Goal: Communication & Community: Answer question/provide support

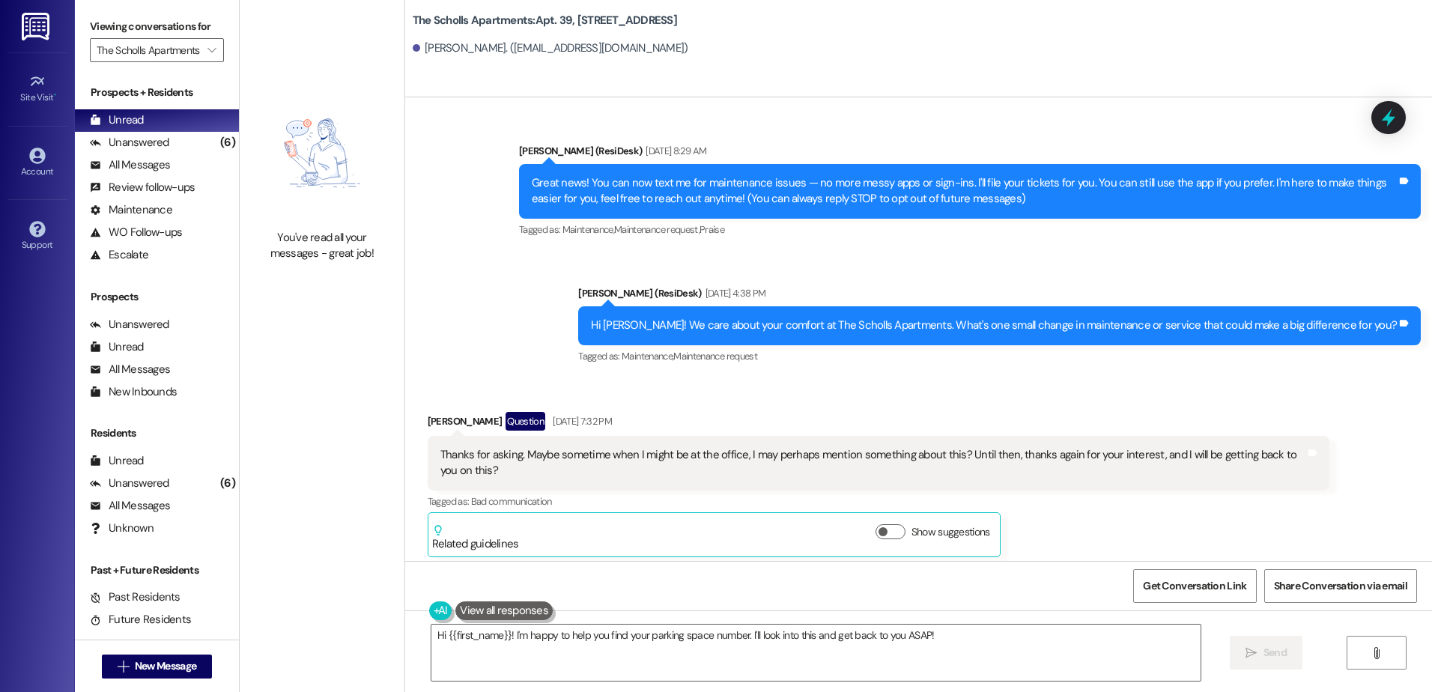
scroll to position [3027, 0]
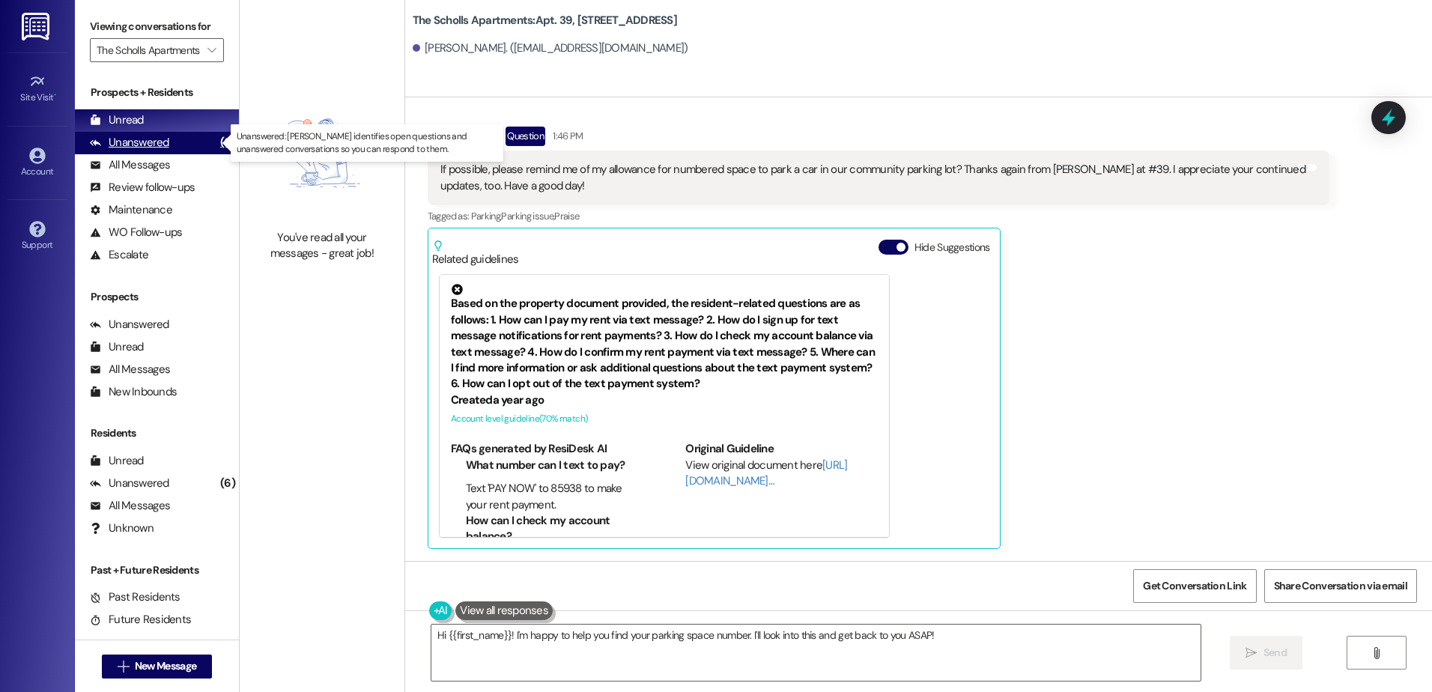
click at [153, 144] on div "Unanswered" at bounding box center [129, 143] width 79 height 16
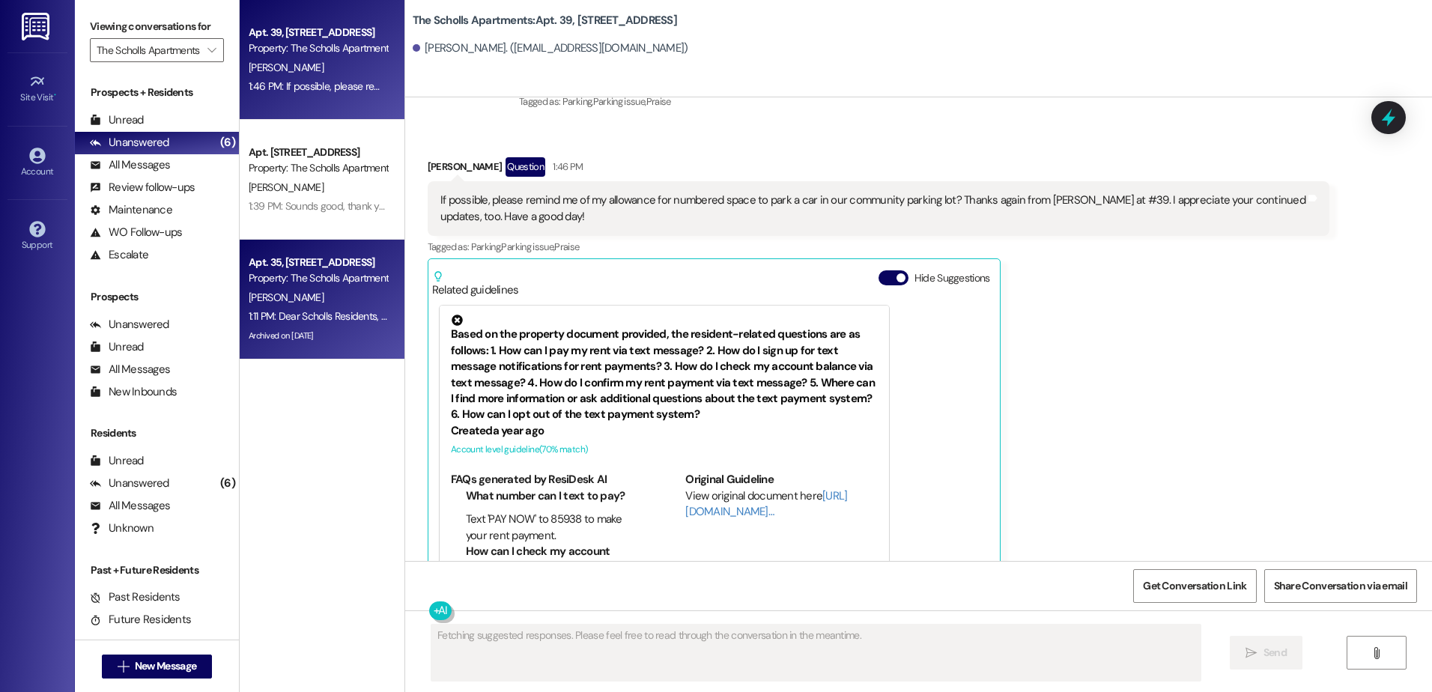
scroll to position [3026, 0]
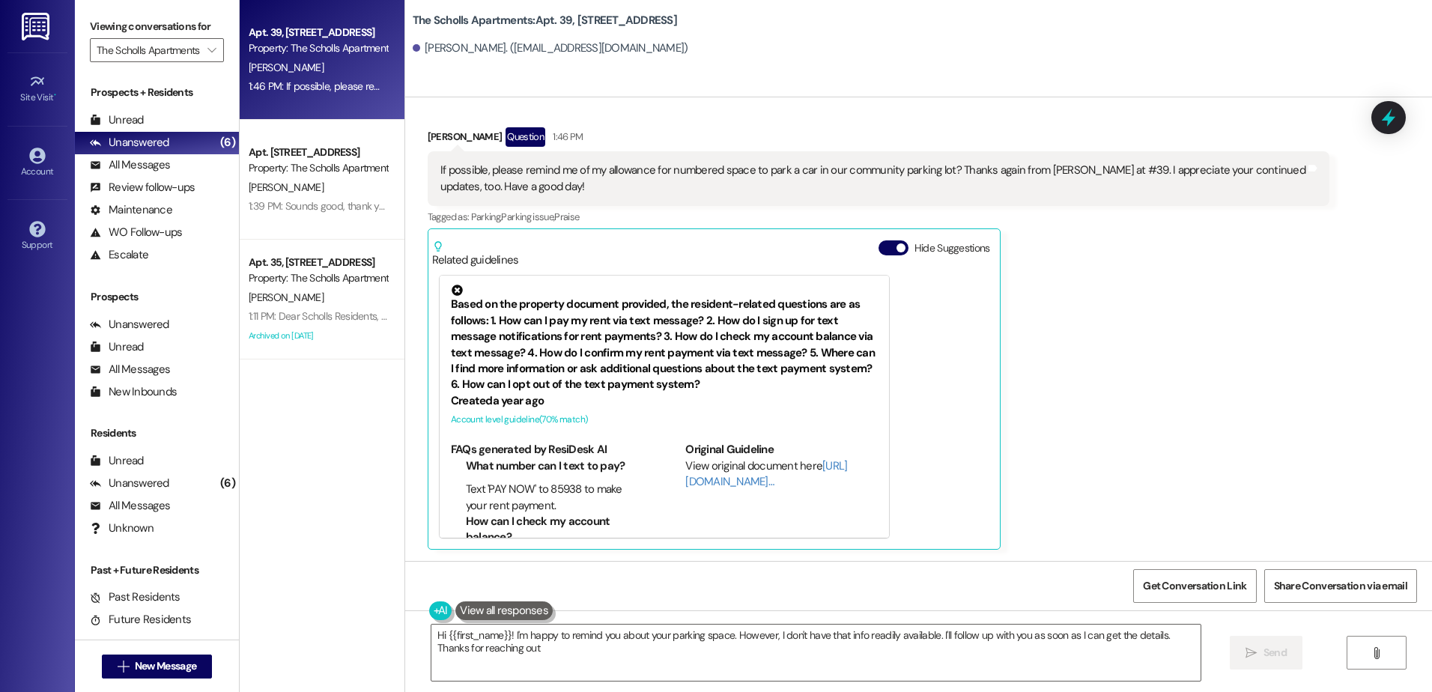
type textarea "Hi {{first_name}}! I'm happy to remind you about your parking space. However, I…"
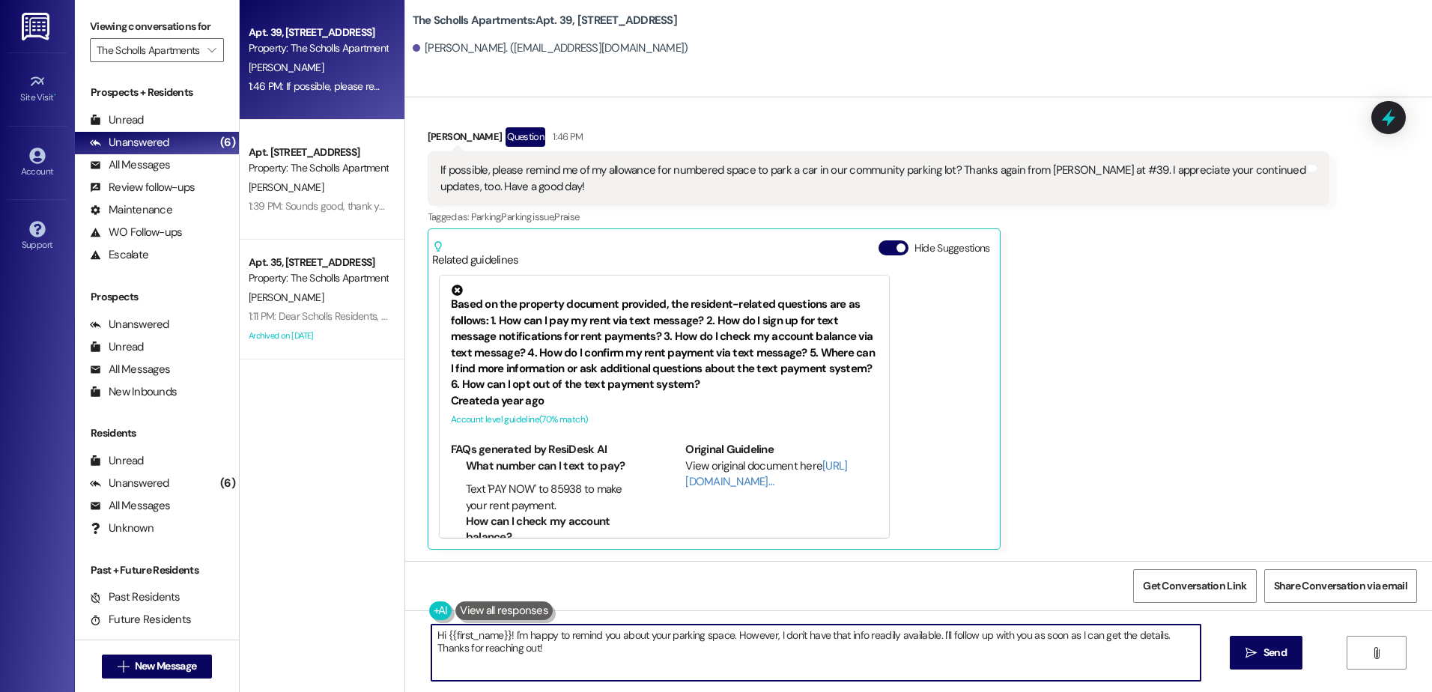
drag, startPoint x: 424, startPoint y: 636, endPoint x: 499, endPoint y: 674, distance: 84.1
click at [498, 673] on textarea "Hi {{first_name}}! I'm happy to remind you about your parking space. However, I…" at bounding box center [815, 653] width 768 height 56
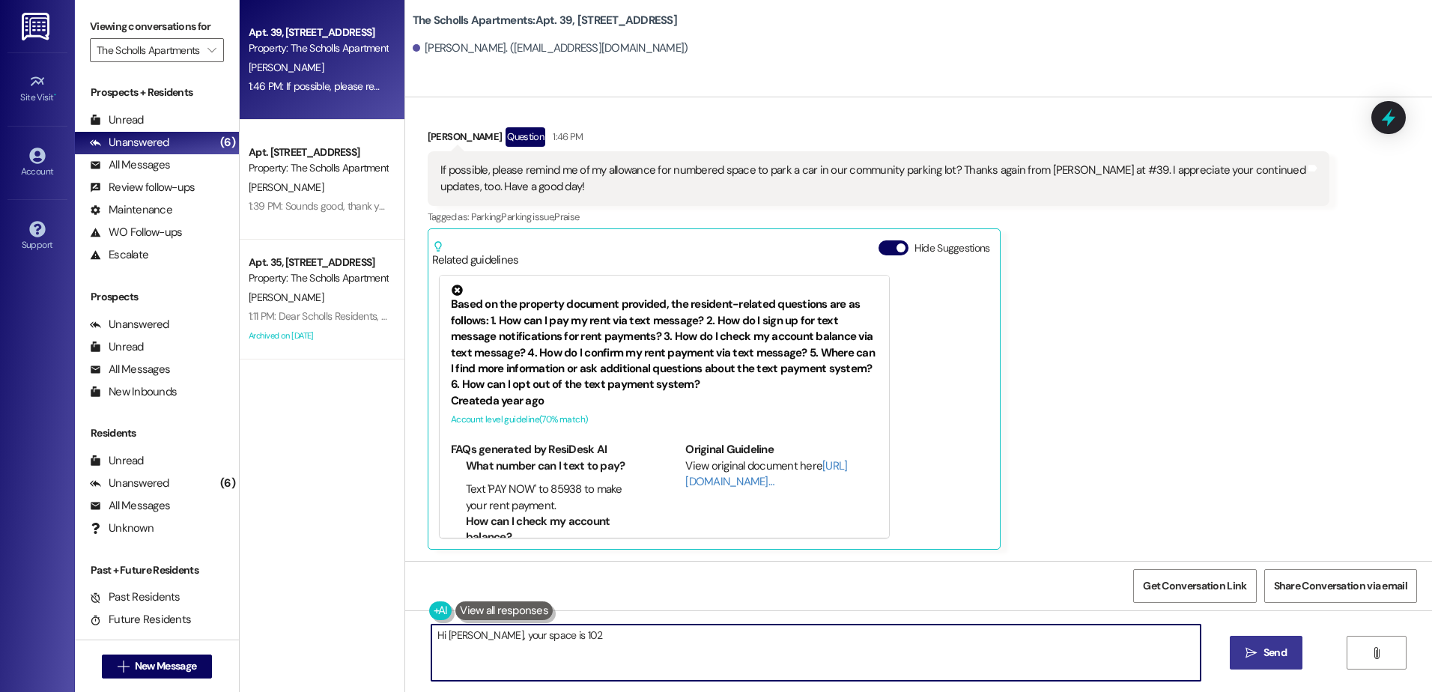
type textarea "Hi [PERSON_NAME], your space is 102"
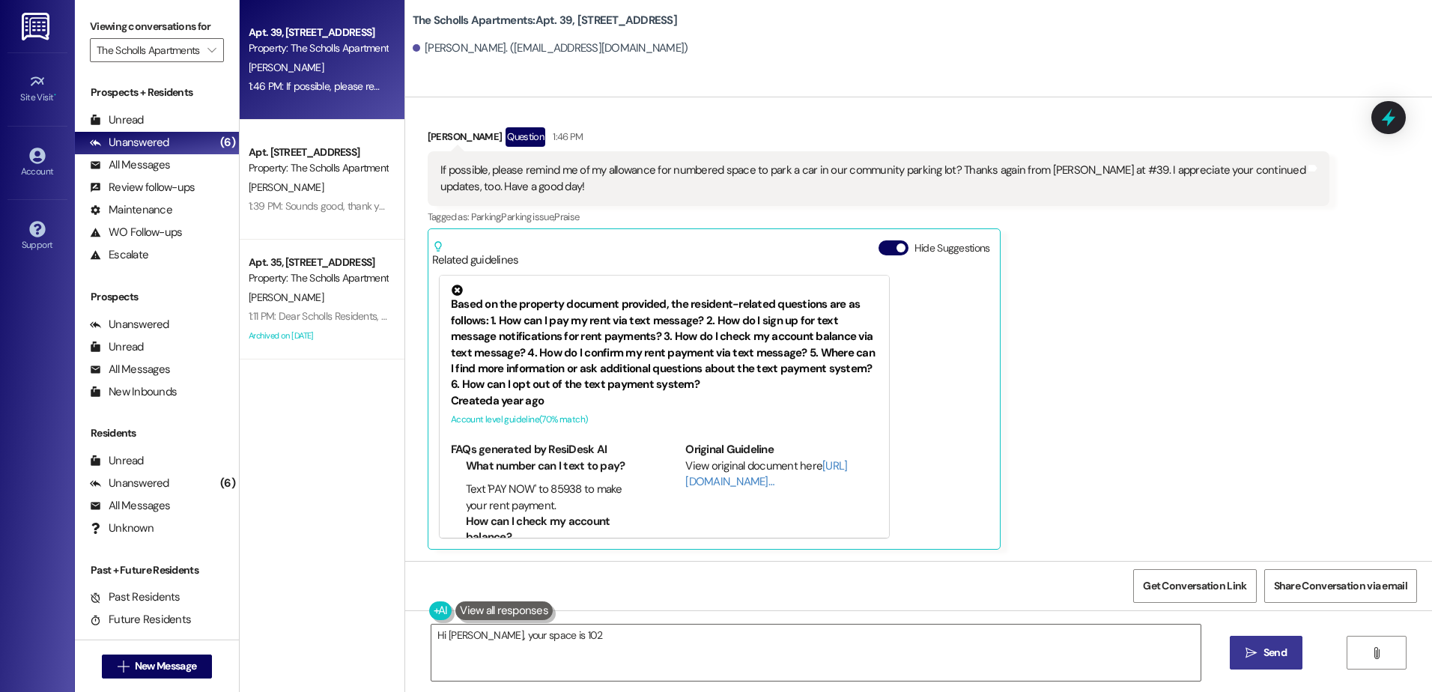
click at [1243, 650] on span " Send" at bounding box center [1266, 653] width 47 height 16
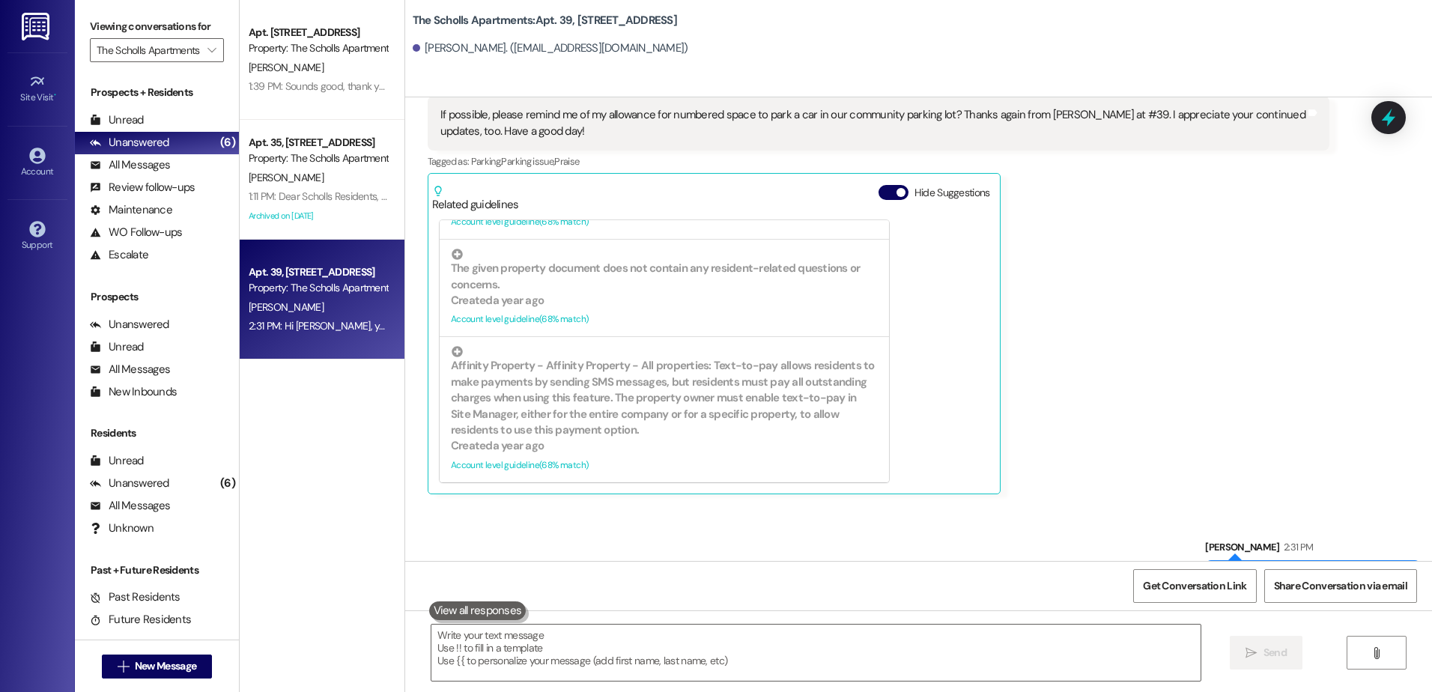
scroll to position [3131, 0]
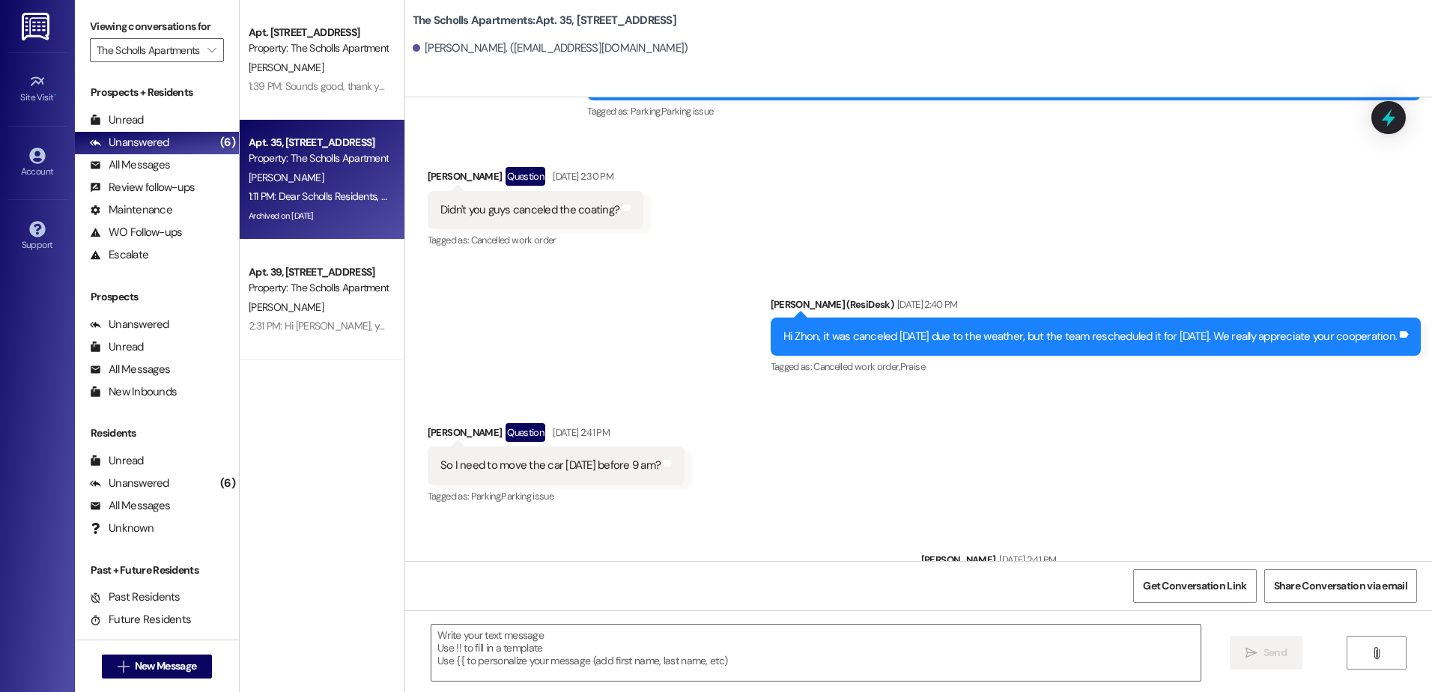
scroll to position [5358, 0]
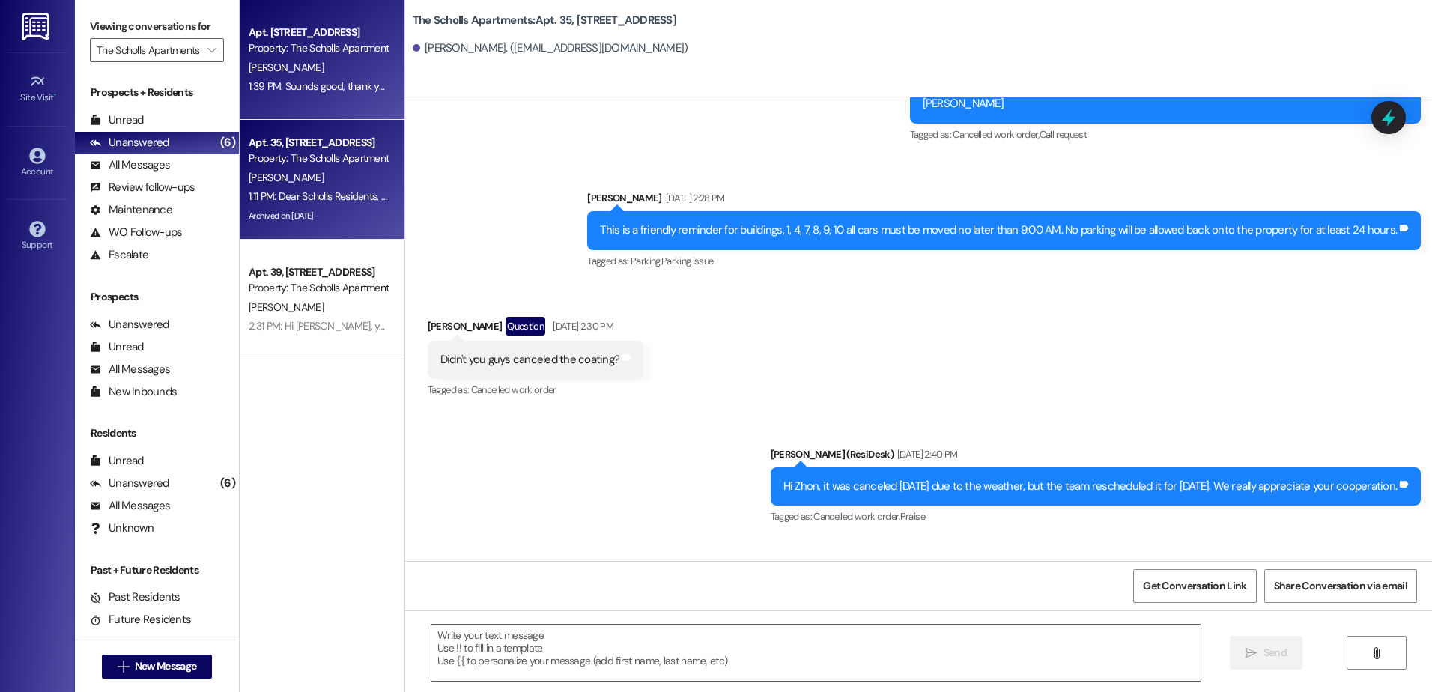
click at [317, 65] on div "[PERSON_NAME]" at bounding box center [318, 67] width 142 height 19
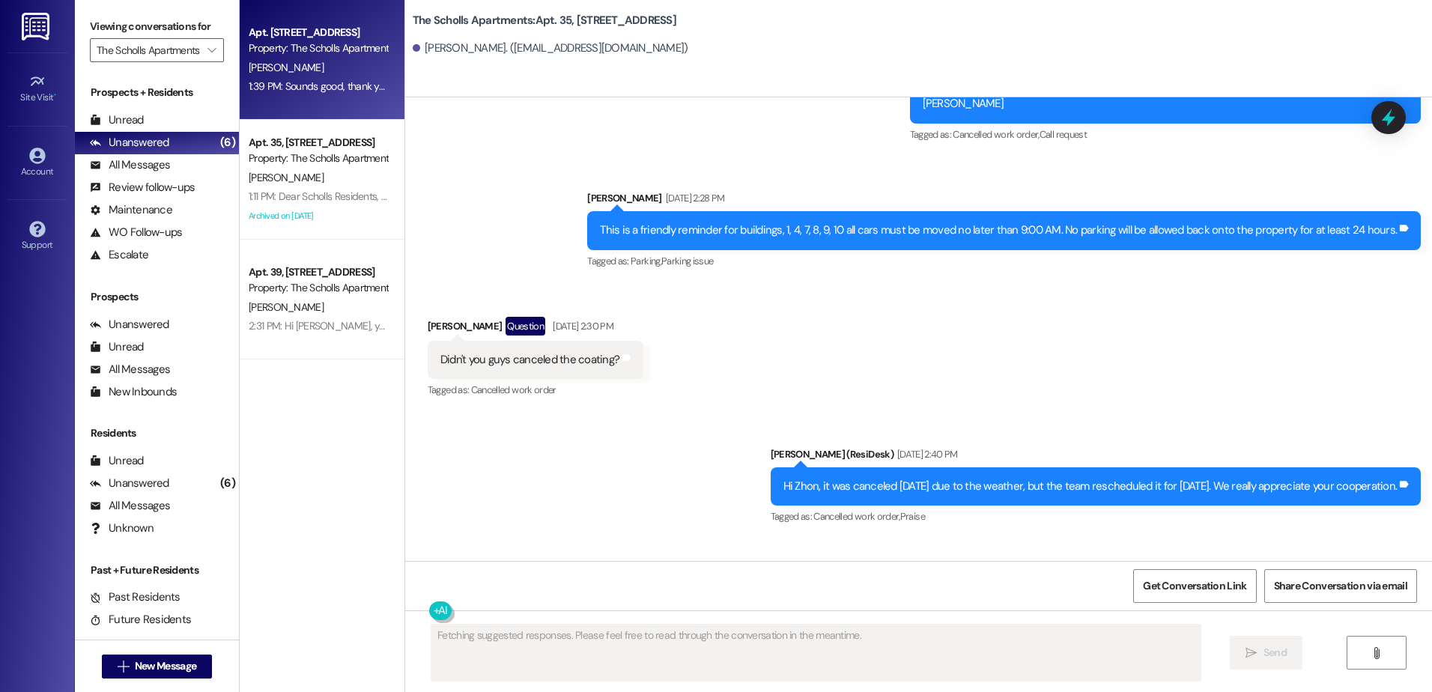
scroll to position [2597, 0]
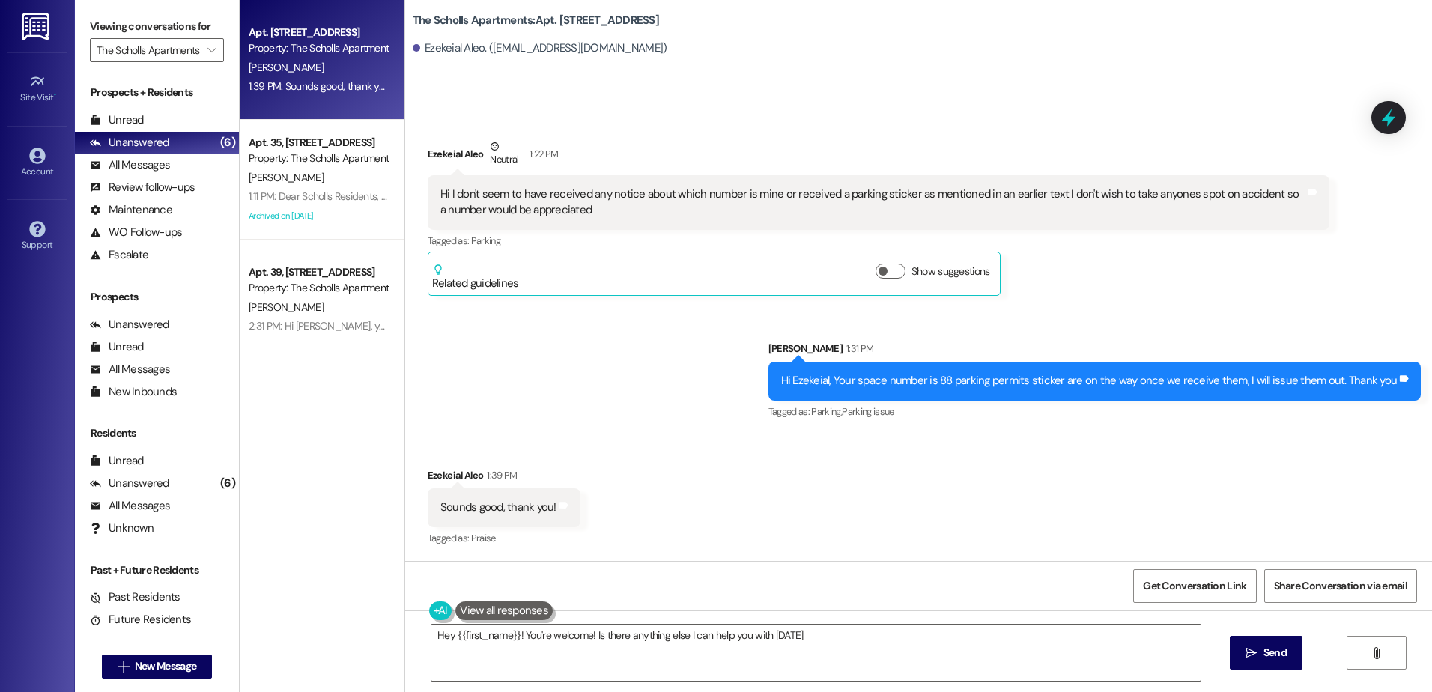
type textarea "Hey {{first_name}}! You're welcome! Is there anything else I can help you with …"
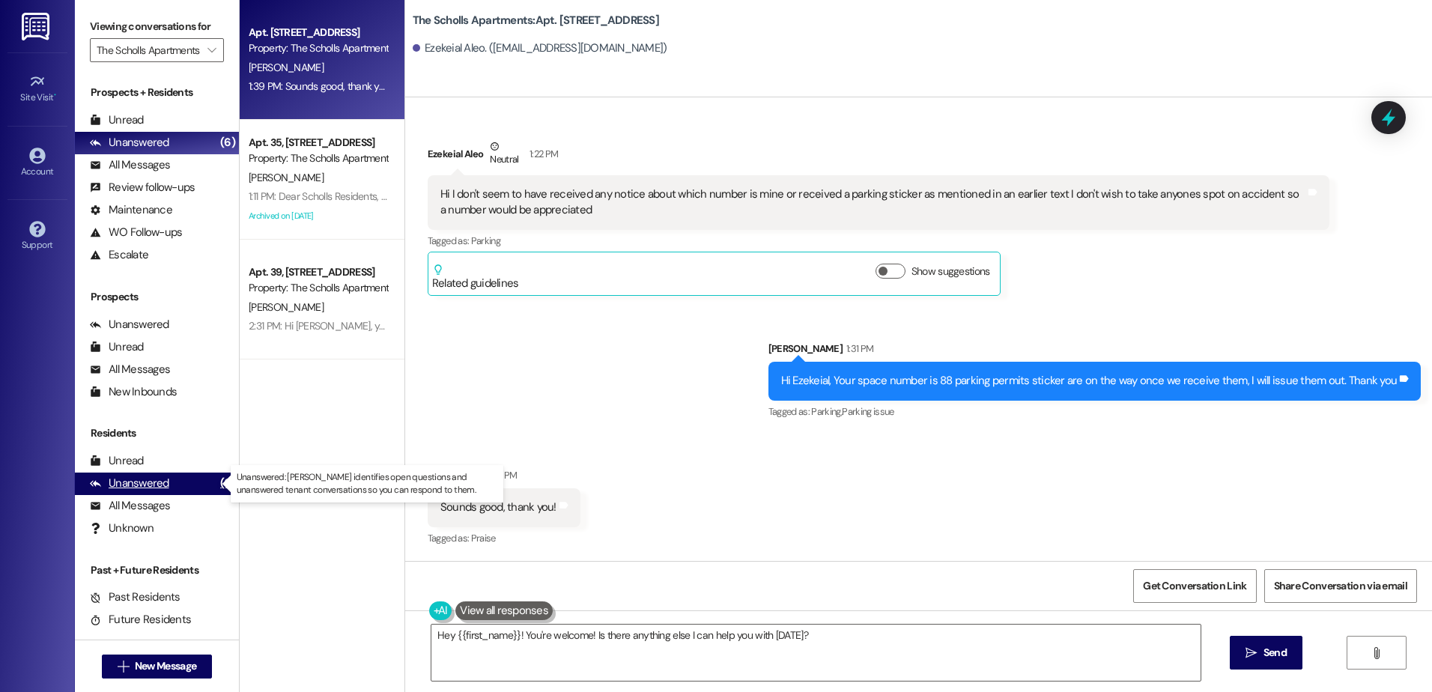
click at [140, 480] on div "Unanswered" at bounding box center [129, 484] width 79 height 16
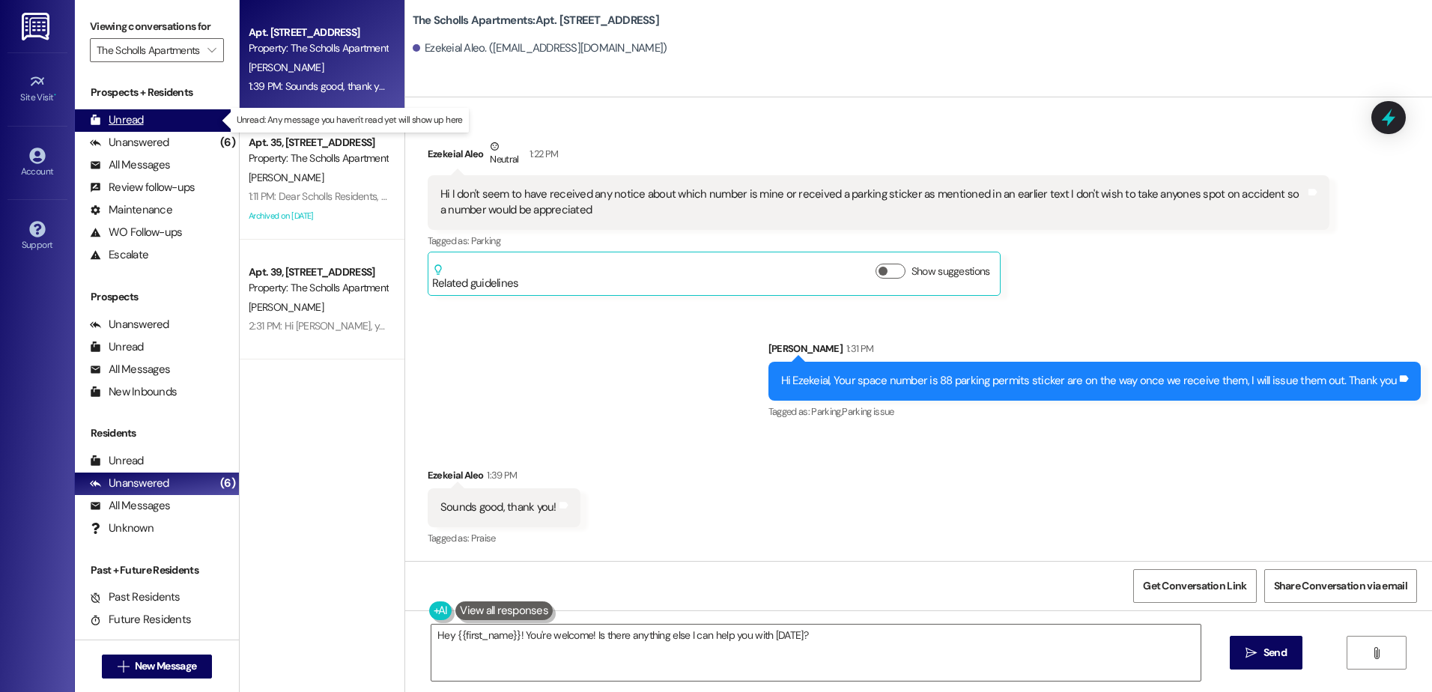
click at [127, 121] on div "Unread" at bounding box center [117, 120] width 54 height 16
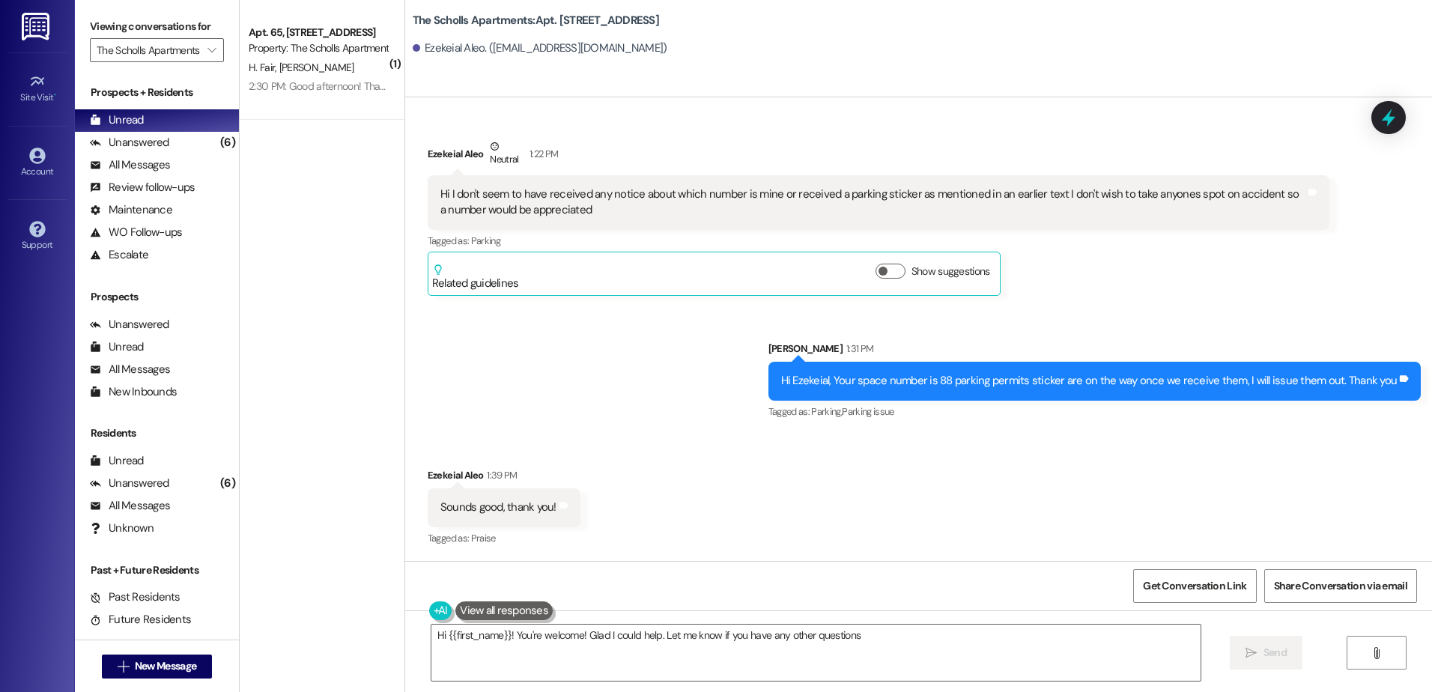
type textarea "Hi {{first_name}}! You're welcome! Glad I could help. Let me know if you have a…"
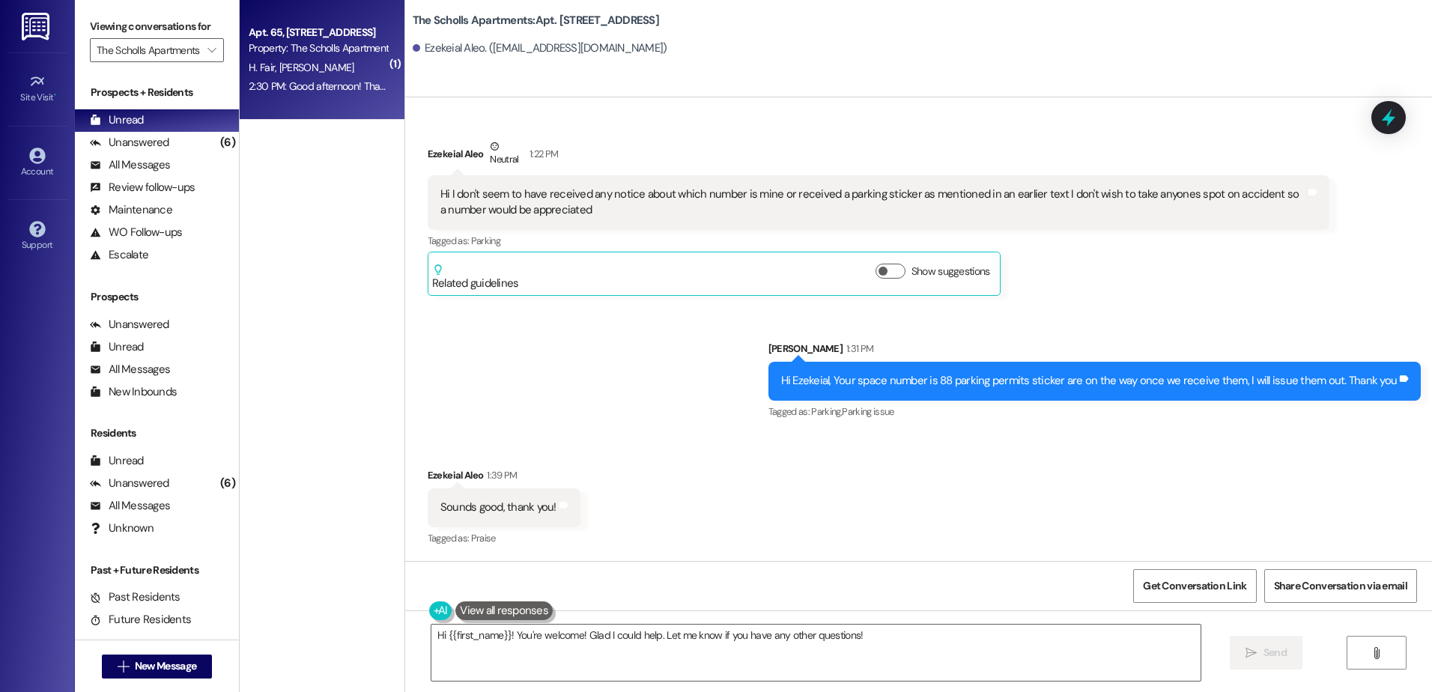
click at [319, 50] on div "Property: The Scholls Apartments" at bounding box center [318, 48] width 139 height 16
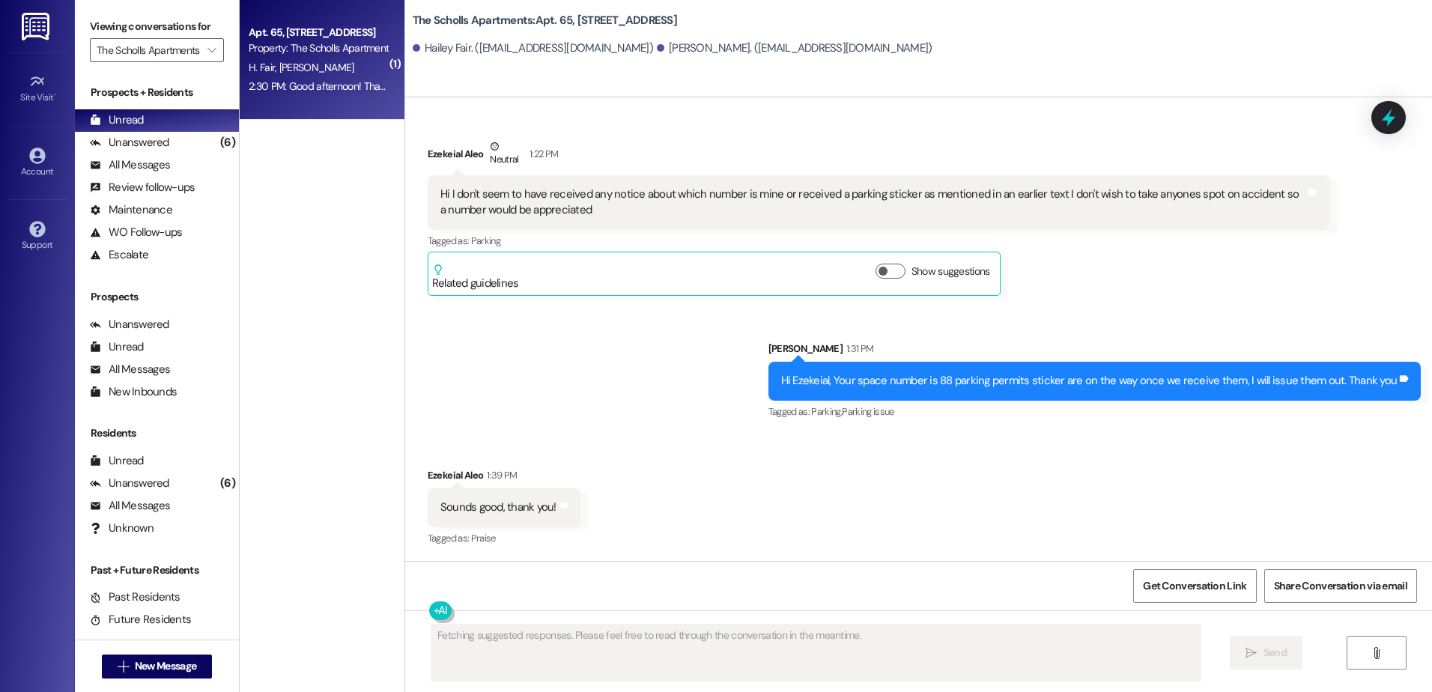
scroll to position [1667, 0]
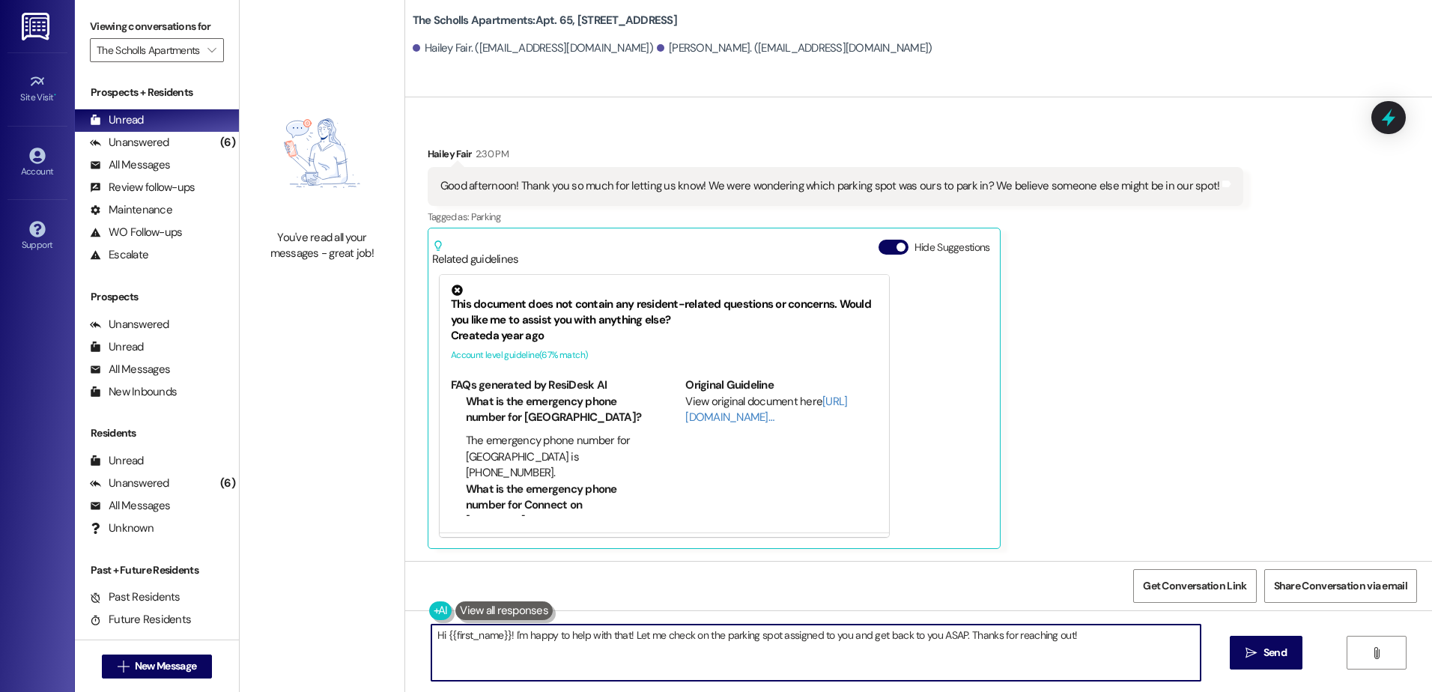
drag, startPoint x: 1077, startPoint y: 638, endPoint x: 425, endPoint y: 631, distance: 652.4
click at [431, 631] on textarea "Hi {{first_name}}! I'm happy to help with that! Let me check on the parking spo…" at bounding box center [815, 653] width 768 height 56
type textarea "Hi [PERSON_NAME], your space is 74, if someone is parked in your space let me k…"
click at [1255, 658] on icon "" at bounding box center [1251, 653] width 11 height 12
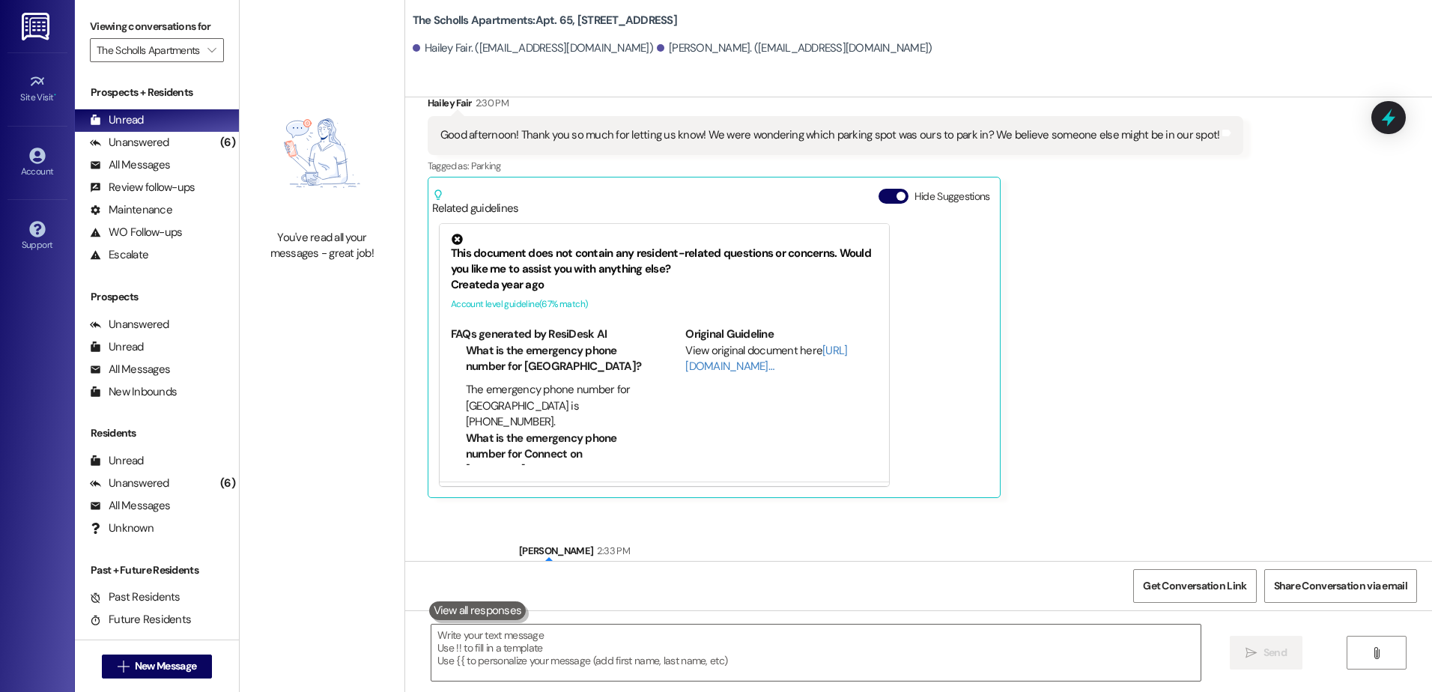
scroll to position [1771, 0]
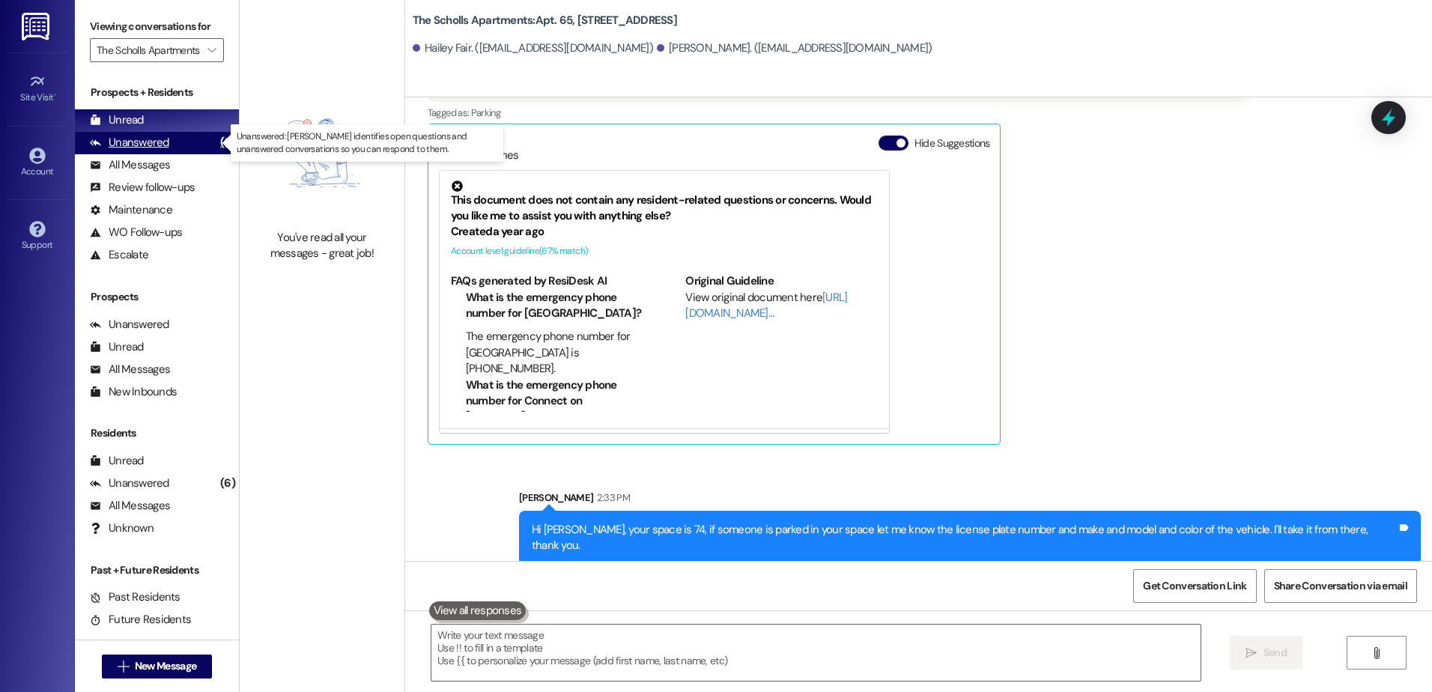
click at [124, 144] on div "Unanswered" at bounding box center [129, 143] width 79 height 16
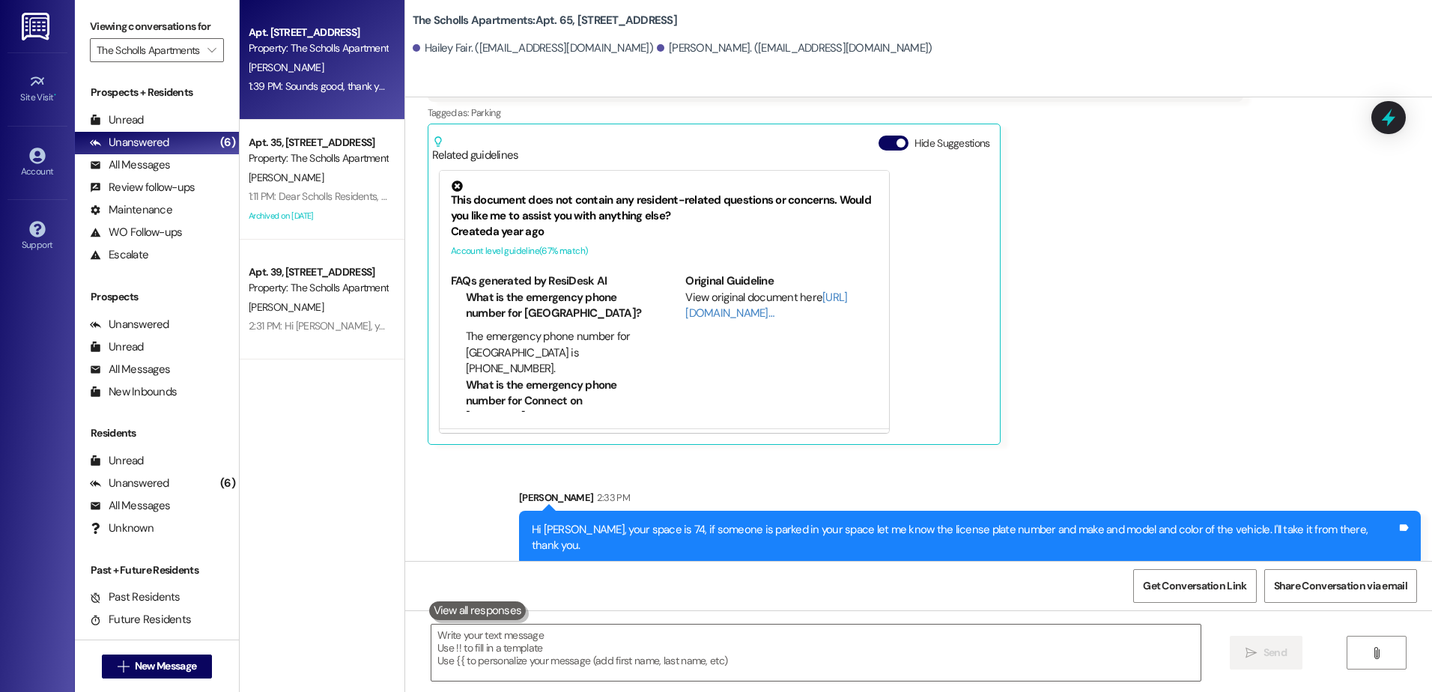
click at [281, 57] on div "Apt. 52, [STREET_ADDRESS] Property: The Scholls Apartments" at bounding box center [318, 40] width 142 height 35
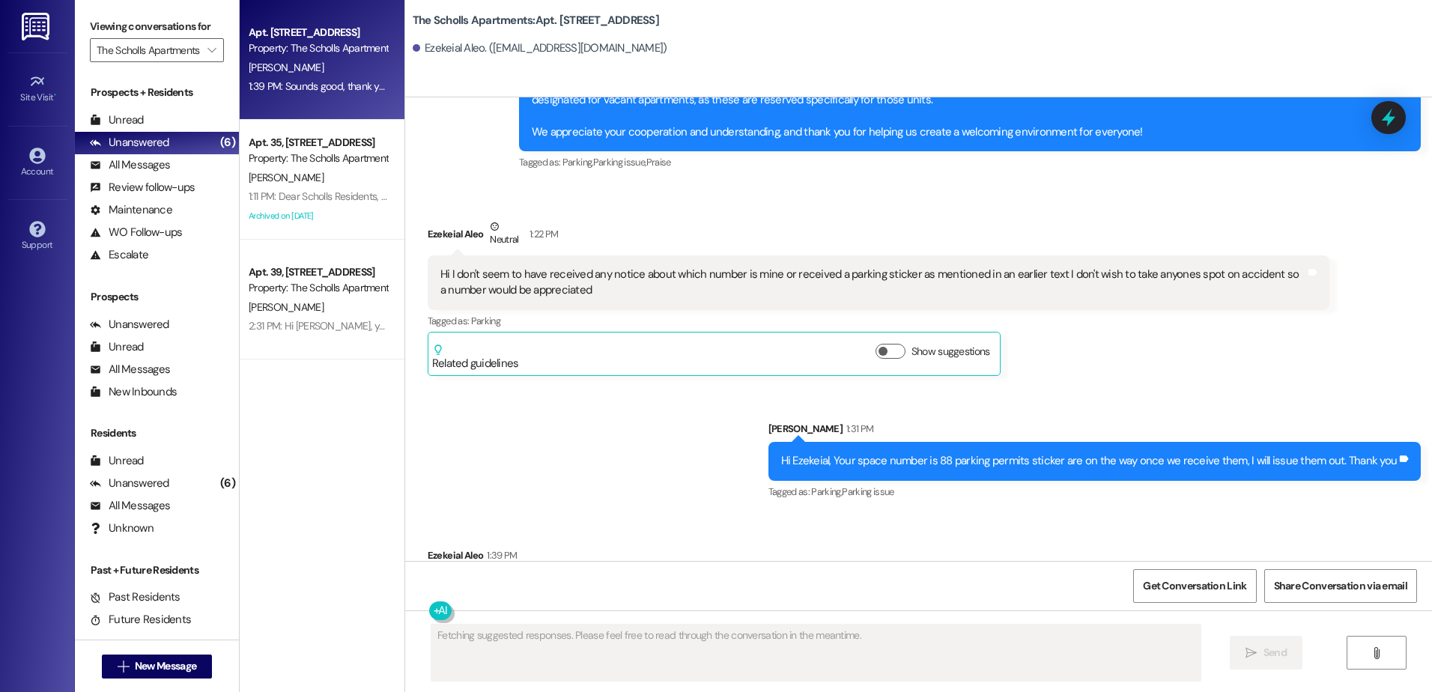
scroll to position [2596, 0]
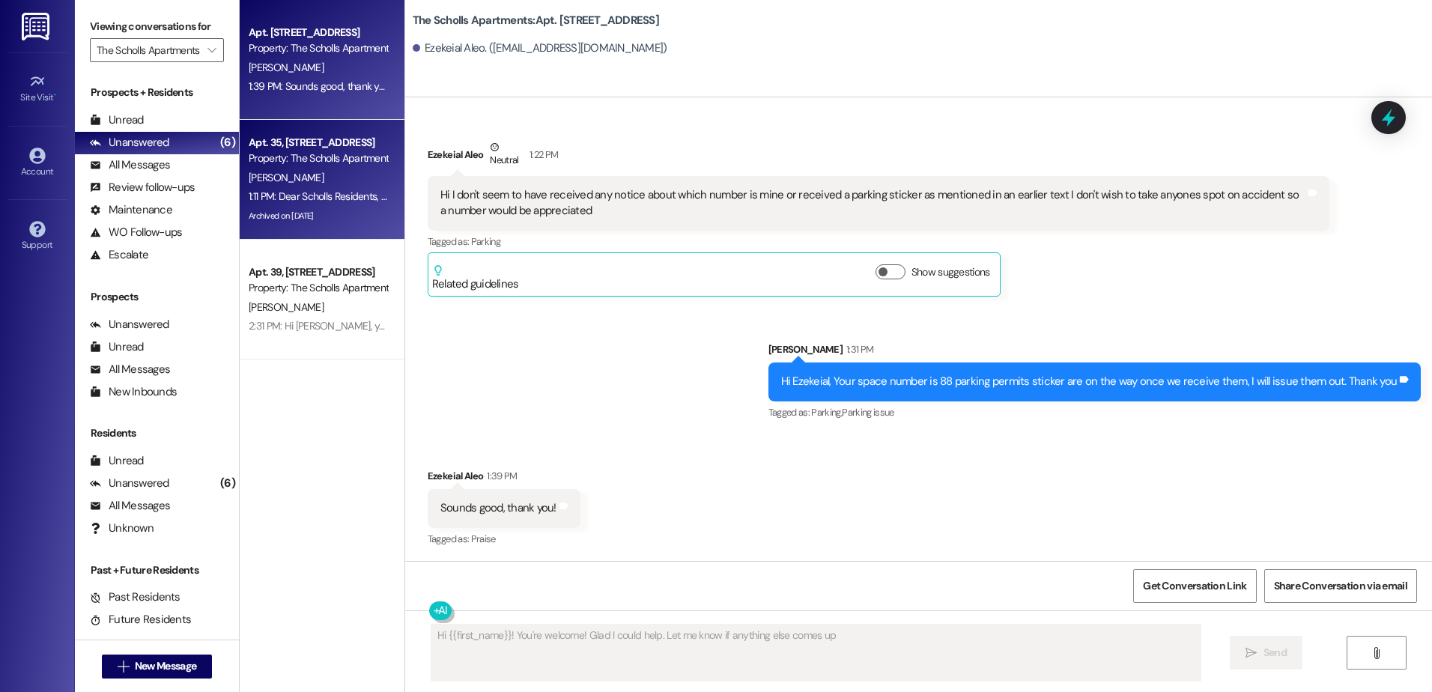
type textarea "Hi {{first_name}}! You're welcome! Glad I could help. Let me know if anything e…"
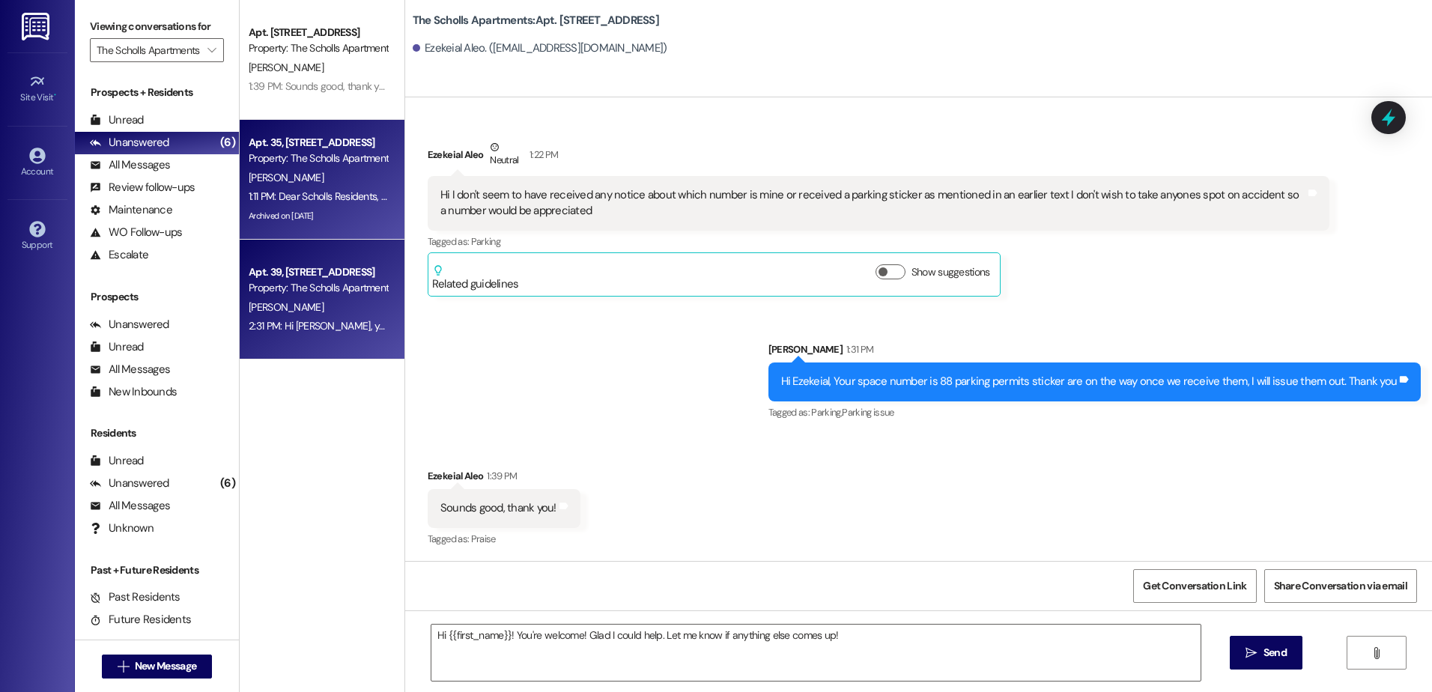
type textarea "Fetching suggested responses. Please feel free to read through the conversation…"
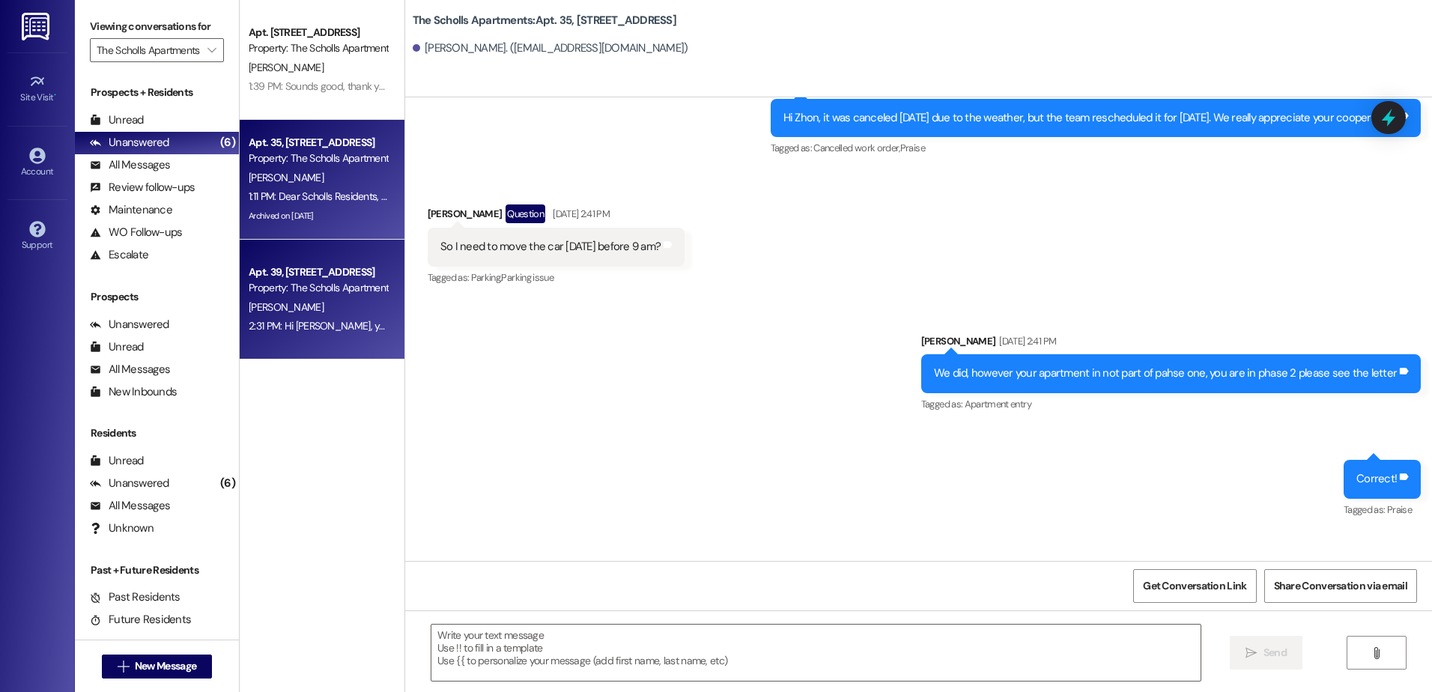
scroll to position [5808, 0]
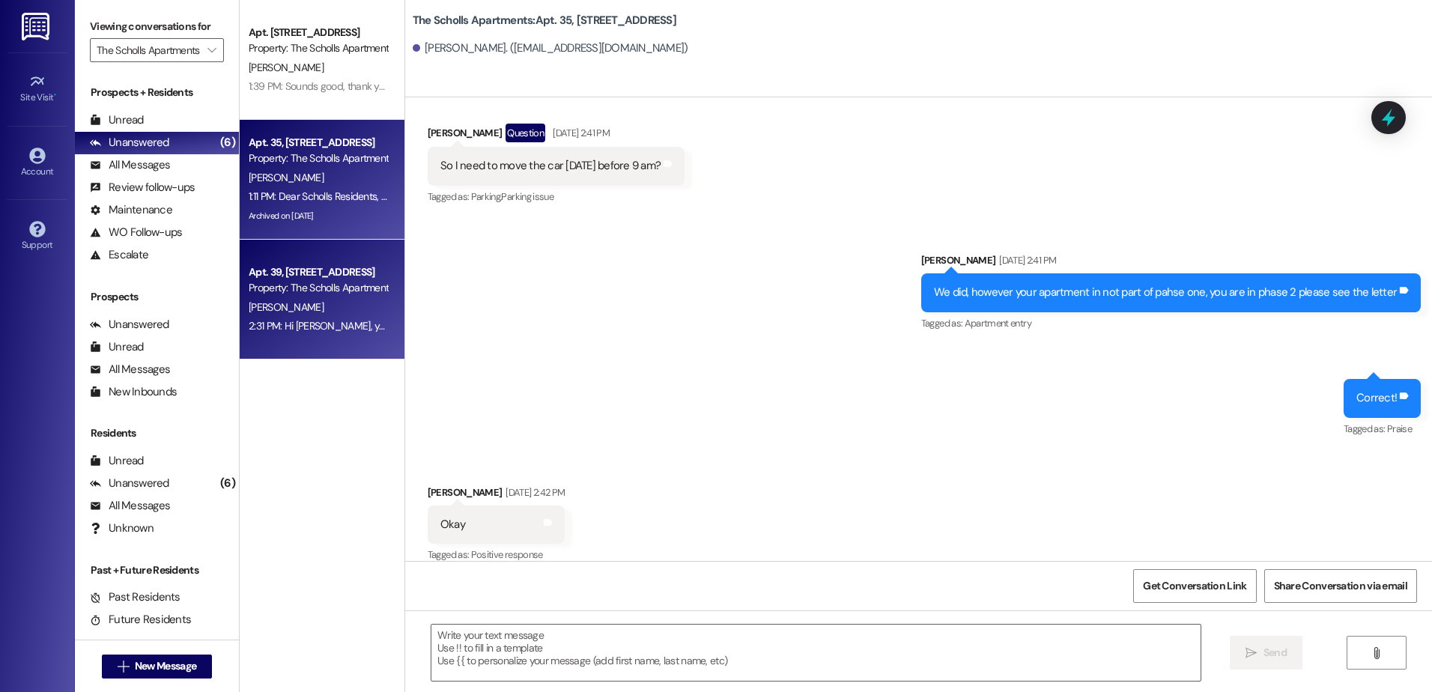
click at [291, 282] on div "Property: The Scholls Apartments" at bounding box center [318, 288] width 139 height 16
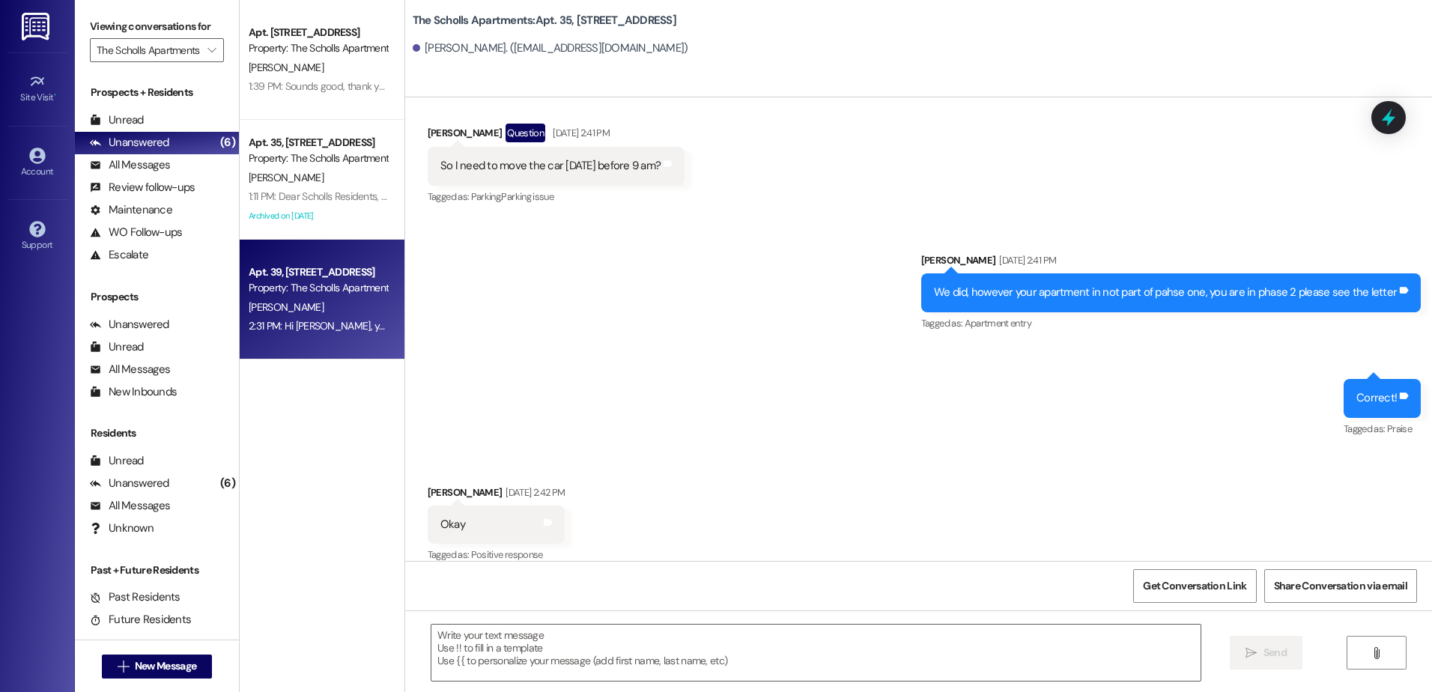
type textarea "Fetching suggested responses. Please feel free to read through the conversation…"
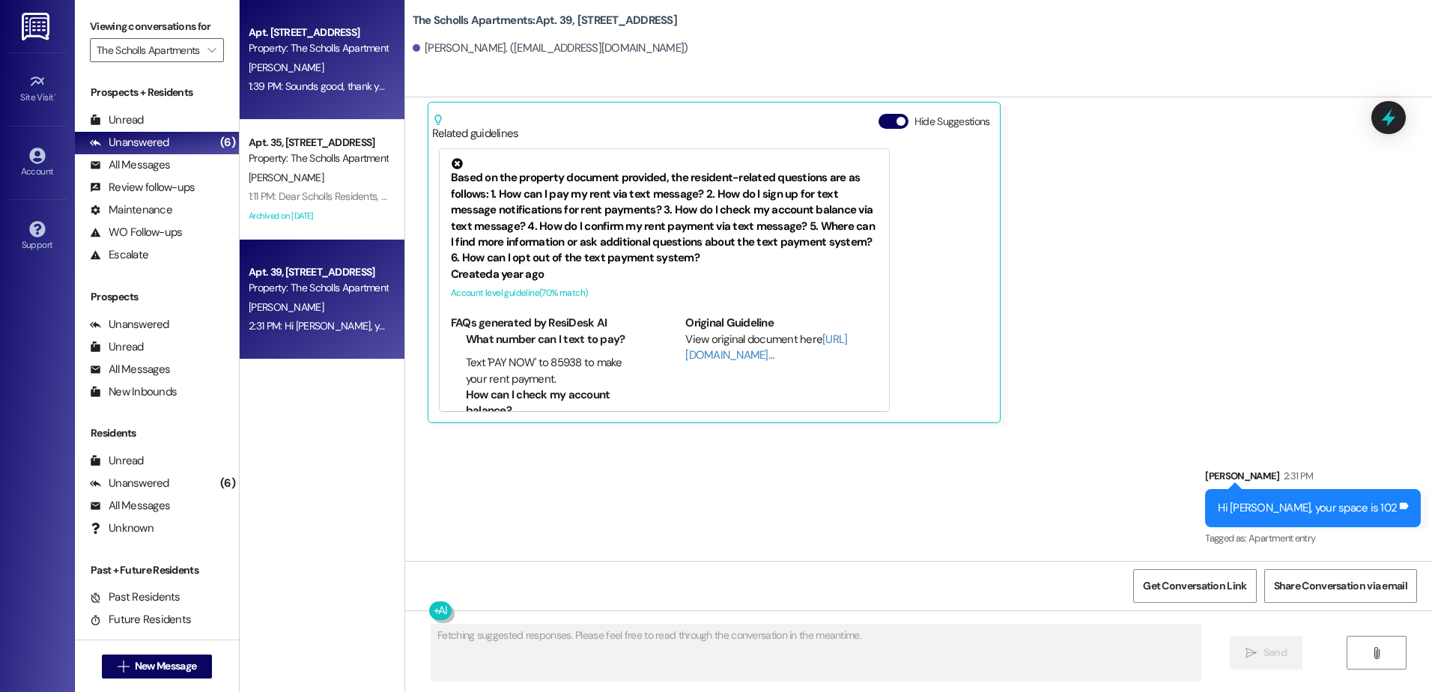
scroll to position [3153, 0]
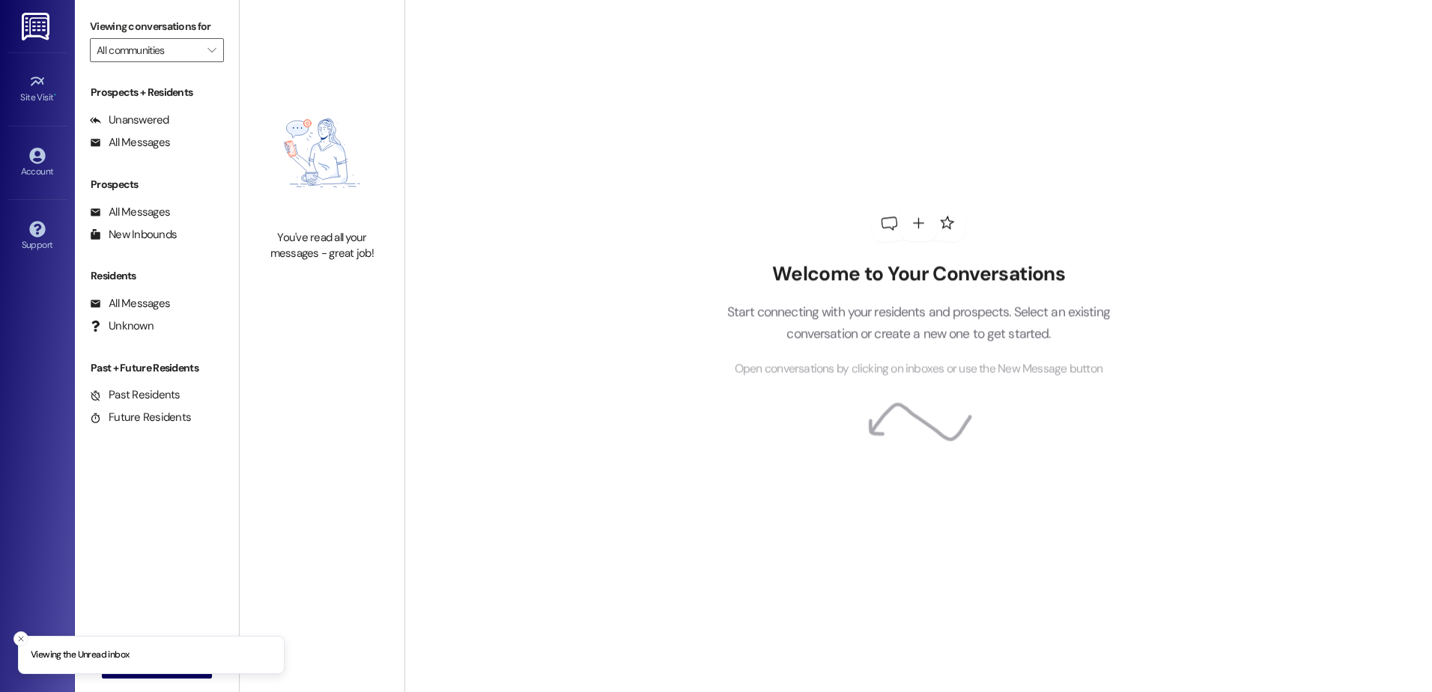
type input "The Scholls Apartments"
